Goal: Information Seeking & Learning: Learn about a topic

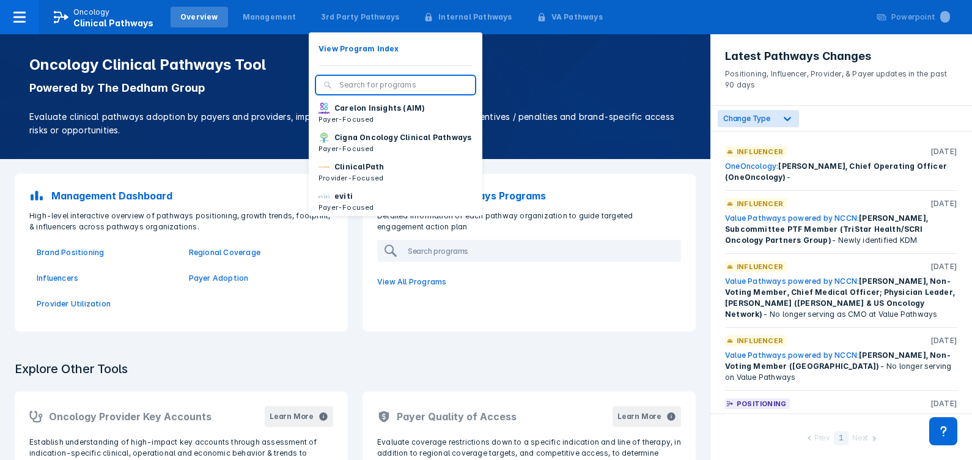
click at [334, 172] on p "ClinicalPath" at bounding box center [359, 166] width 50 height 11
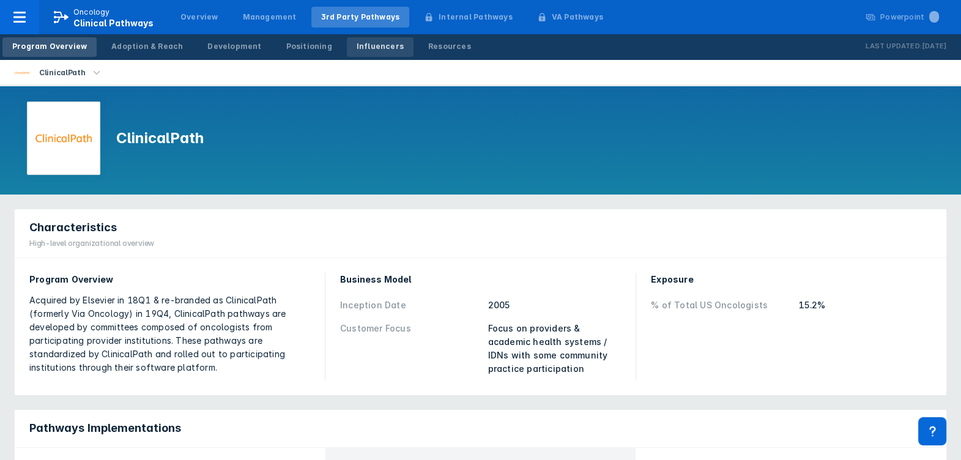
click at [361, 50] on div "Influencers" at bounding box center [380, 46] width 47 height 11
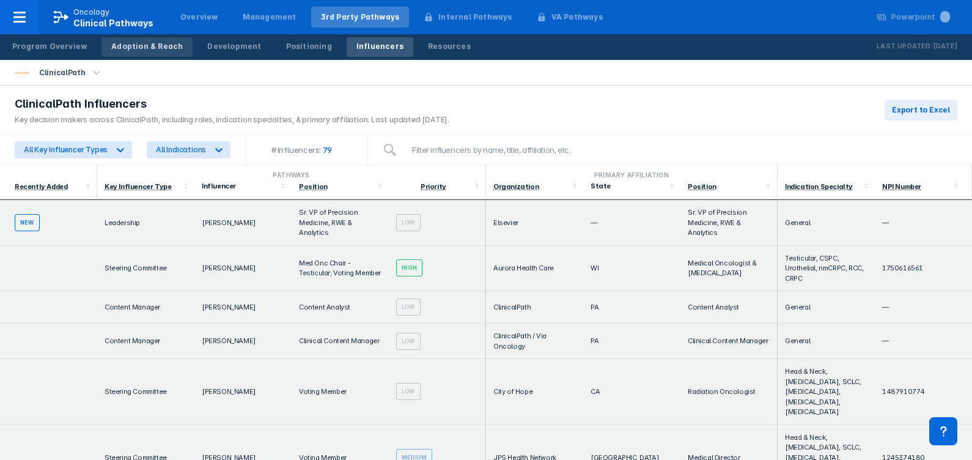
click at [138, 46] on div "Adoption & Reach" at bounding box center [147, 46] width 72 height 11
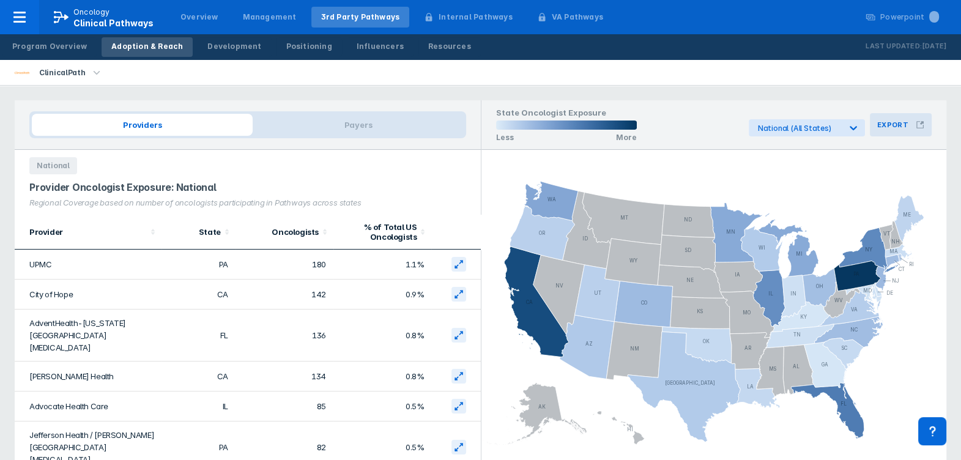
click at [676, 128] on icon at bounding box center [919, 124] width 9 height 9
click at [676, 177] on rect at bounding box center [713, 311] width 465 height 290
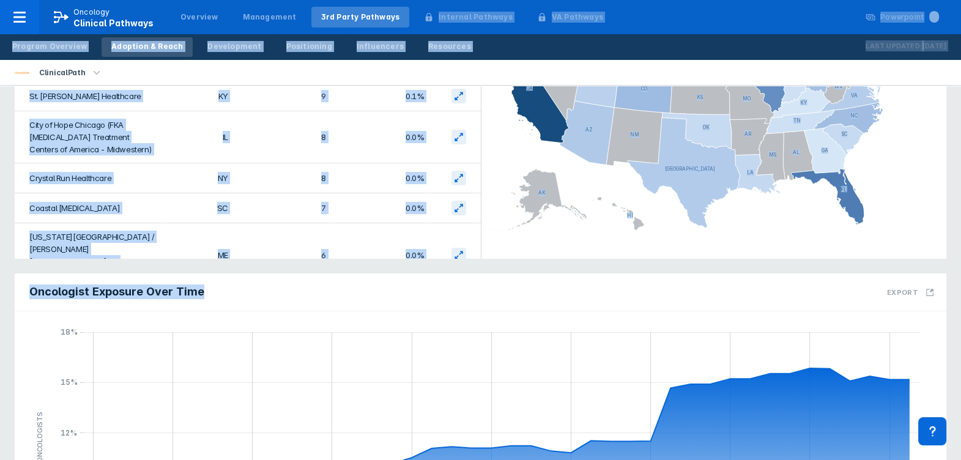
scroll to position [1963, 0]
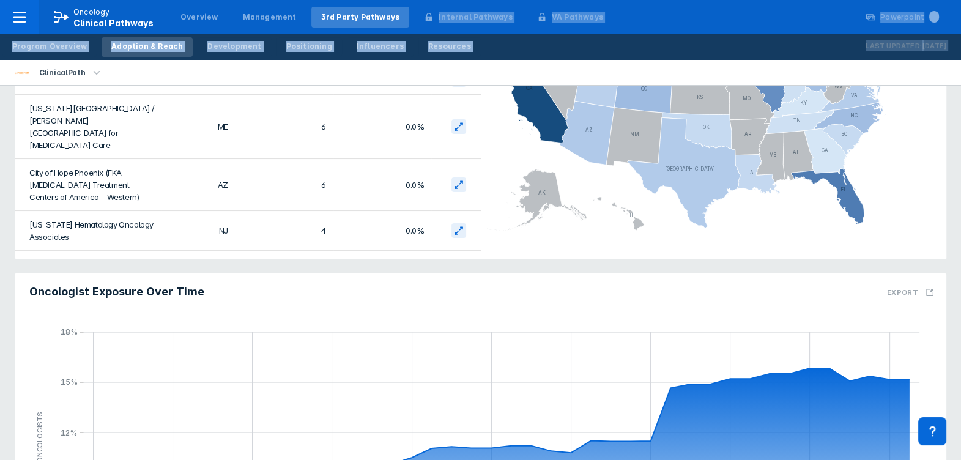
drag, startPoint x: 48, startPoint y: 256, endPoint x: 461, endPoint y: 242, distance: 413.0
